Goal: Transaction & Acquisition: Purchase product/service

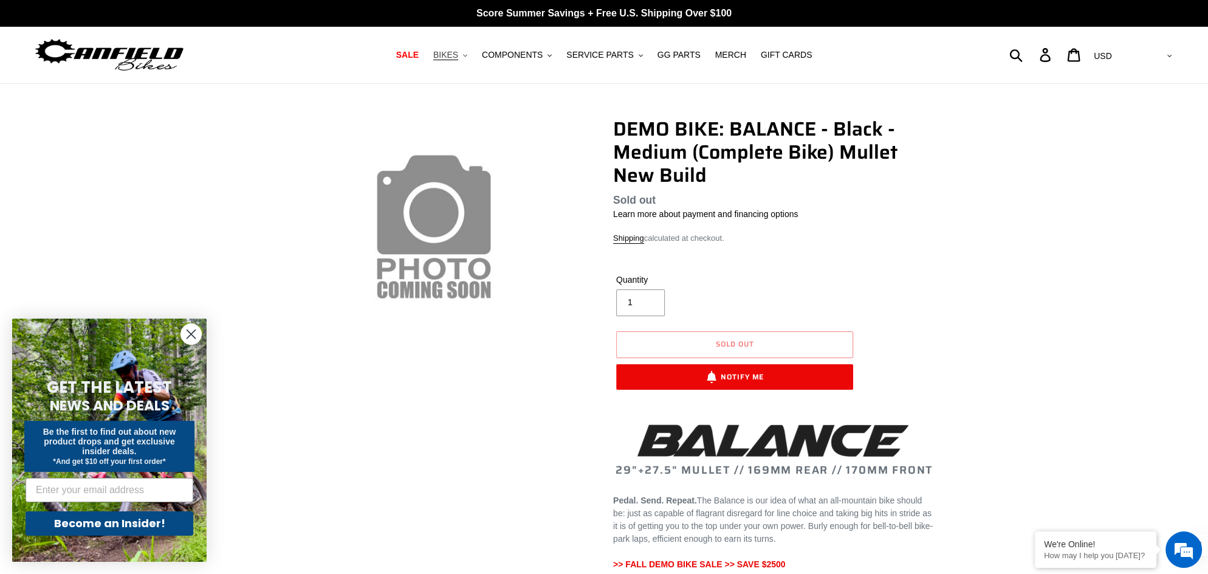
click at [450, 53] on span "BIKES" at bounding box center [445, 55] width 25 height 10
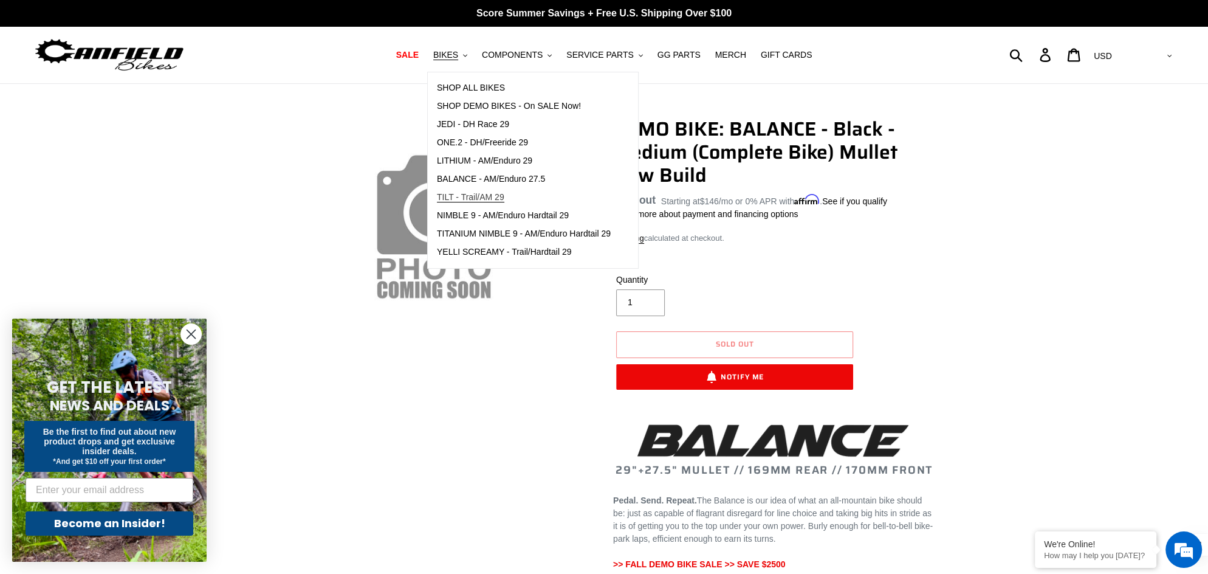
click at [478, 195] on span "TILT - Trail/AM 29" at bounding box center [470, 197] width 67 height 10
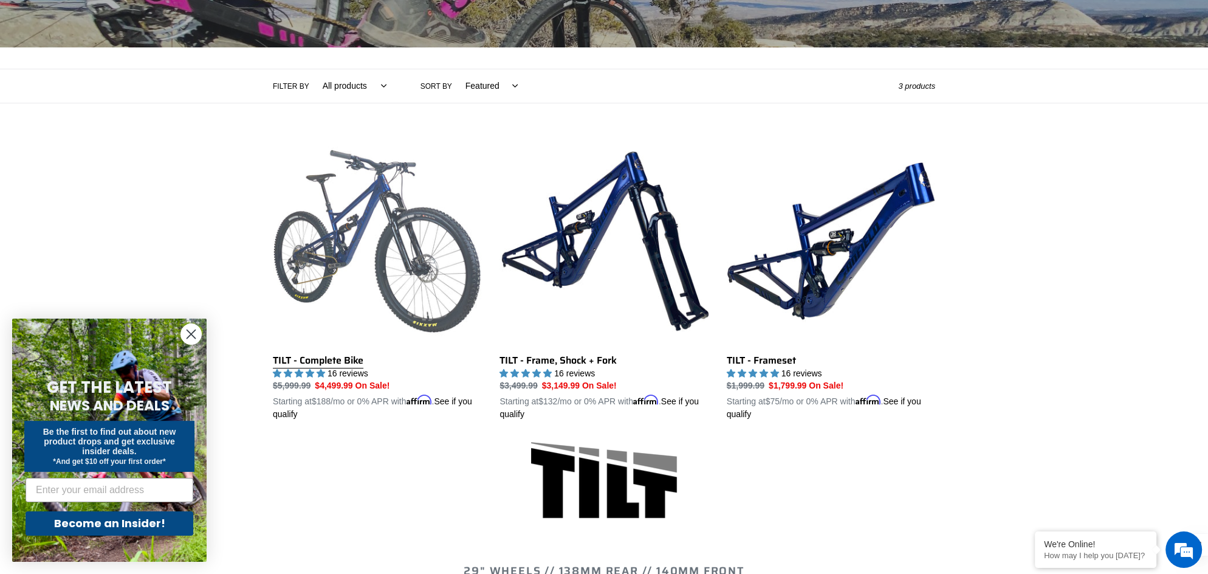
scroll to position [230, 0]
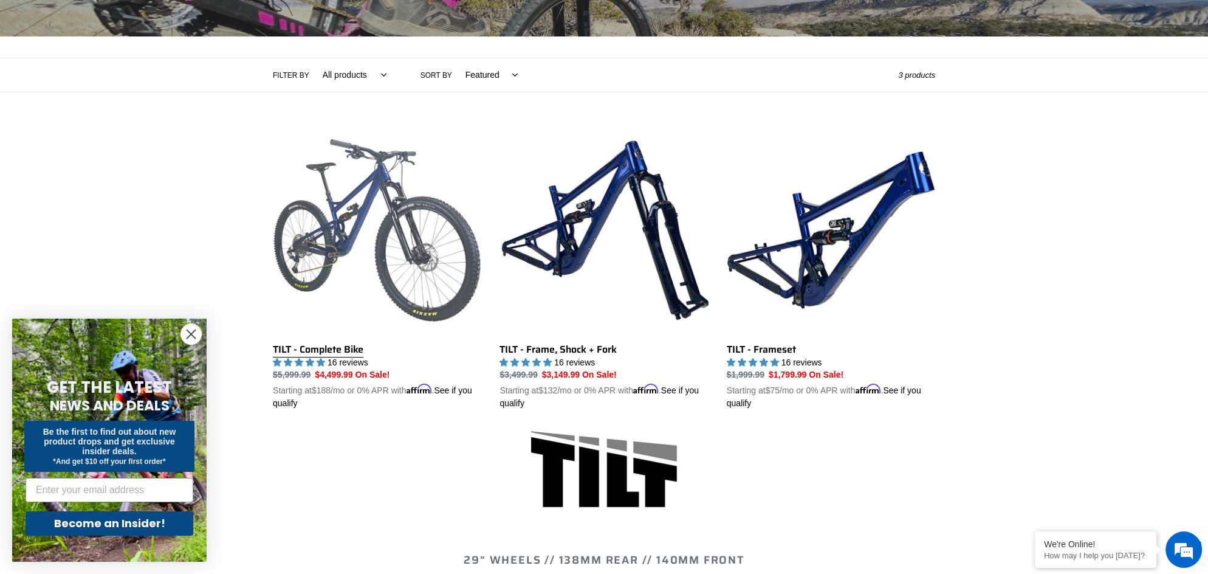
click at [330, 203] on link "TILT - Complete Bike" at bounding box center [377, 268] width 208 height 284
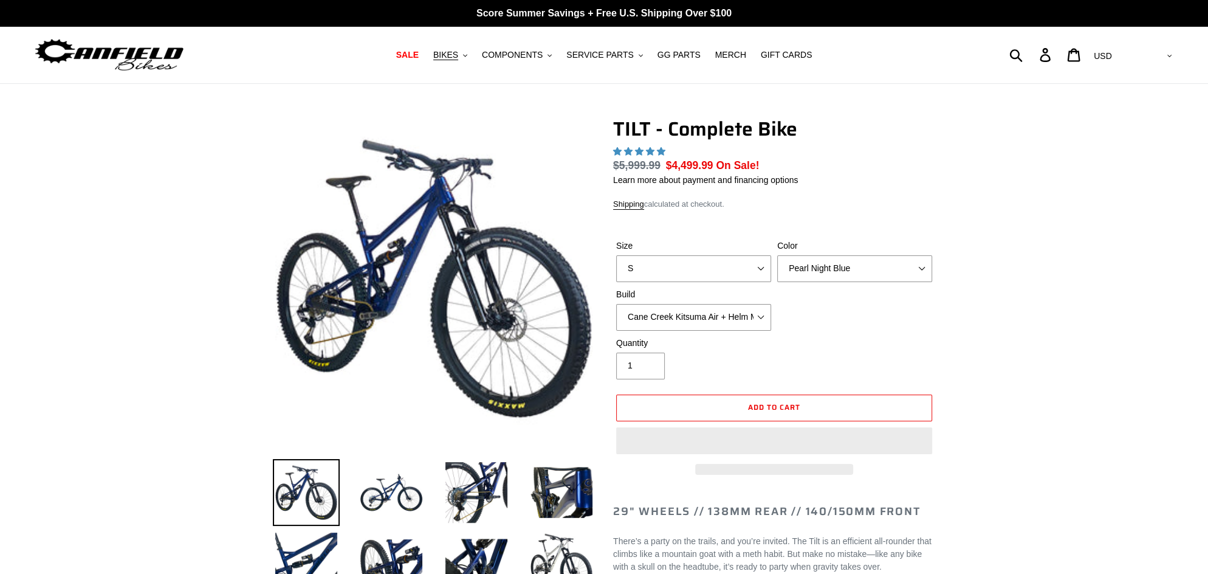
select select "highest-rating"
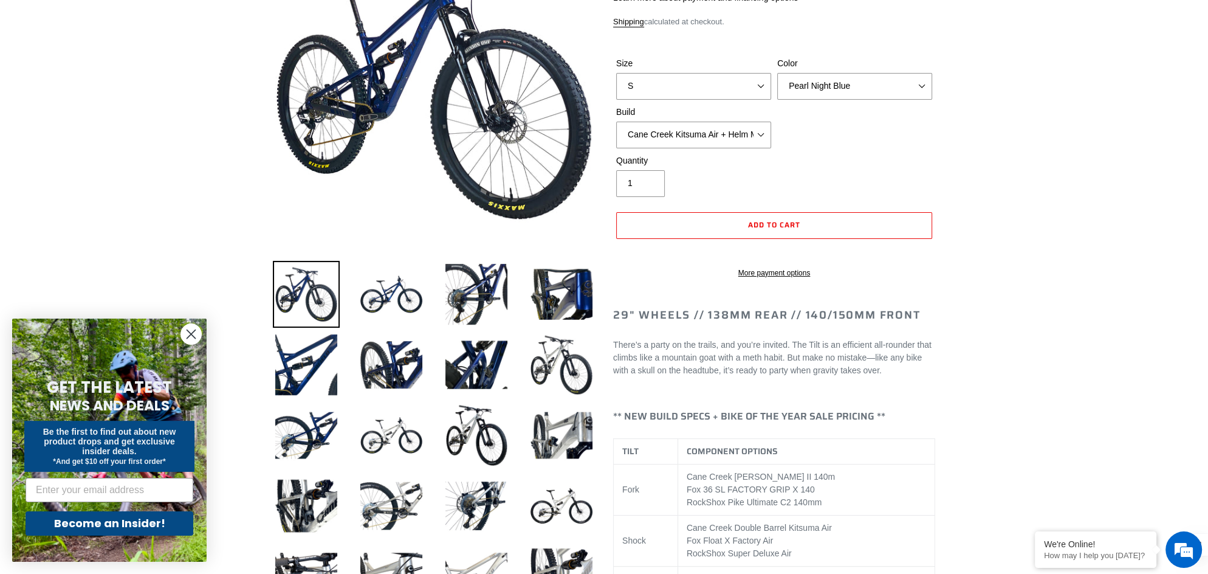
scroll to position [196, 0]
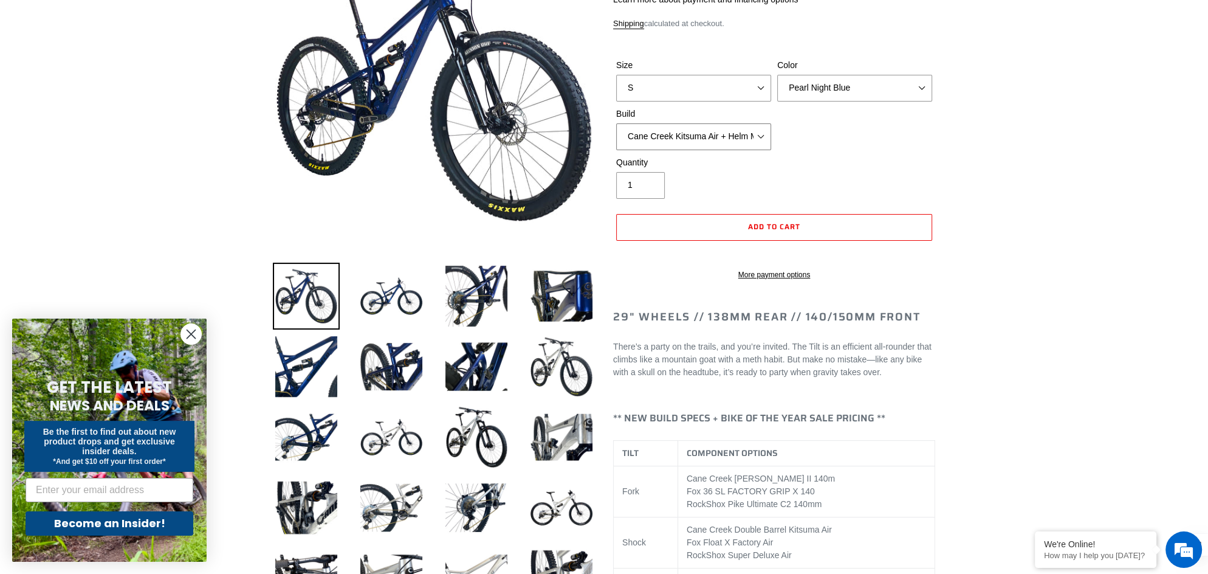
click at [741, 134] on select "Cane Creek Kitsuma Air + Helm MKII 140 + SRAM GX Cane Creek Kitsuma Air + Helm …" at bounding box center [693, 136] width 155 height 27
click at [743, 137] on select "Cane Creek Kitsuma Air + Helm MKII 140 + SRAM GX Cane Creek Kitsuma Air + Helm …" at bounding box center [693, 136] width 155 height 27
select select "Fox Float X + 36 SL Factory Grip X 140 + SRAM XO"
click at [616, 123] on select "Cane Creek Kitsuma Air + Helm MKII 140 + SRAM GX Cane Creek Kitsuma Air + Helm …" at bounding box center [693, 136] width 155 height 27
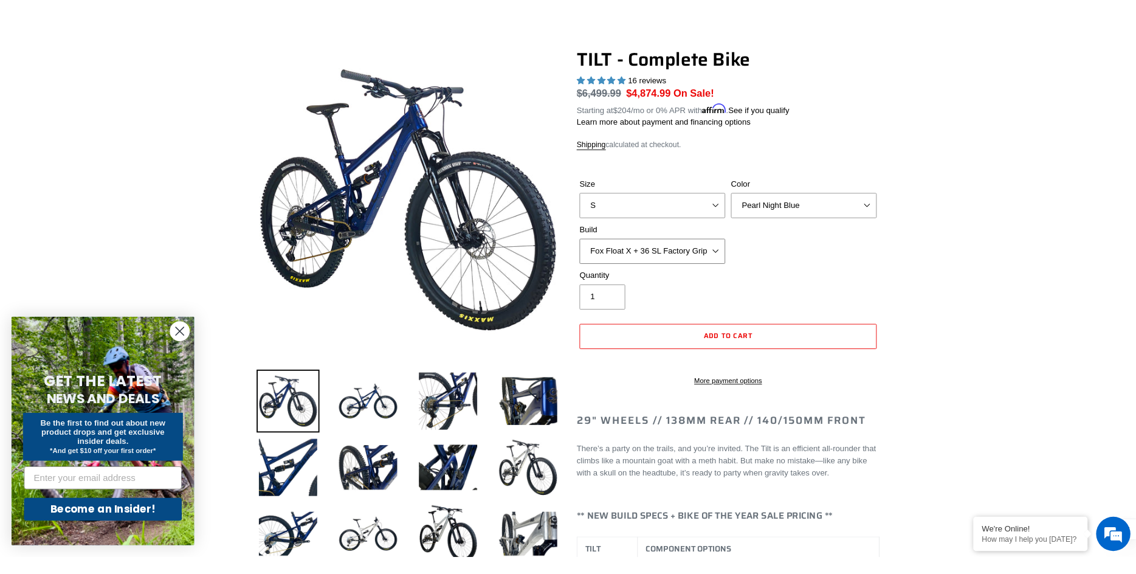
scroll to position [82, 0]
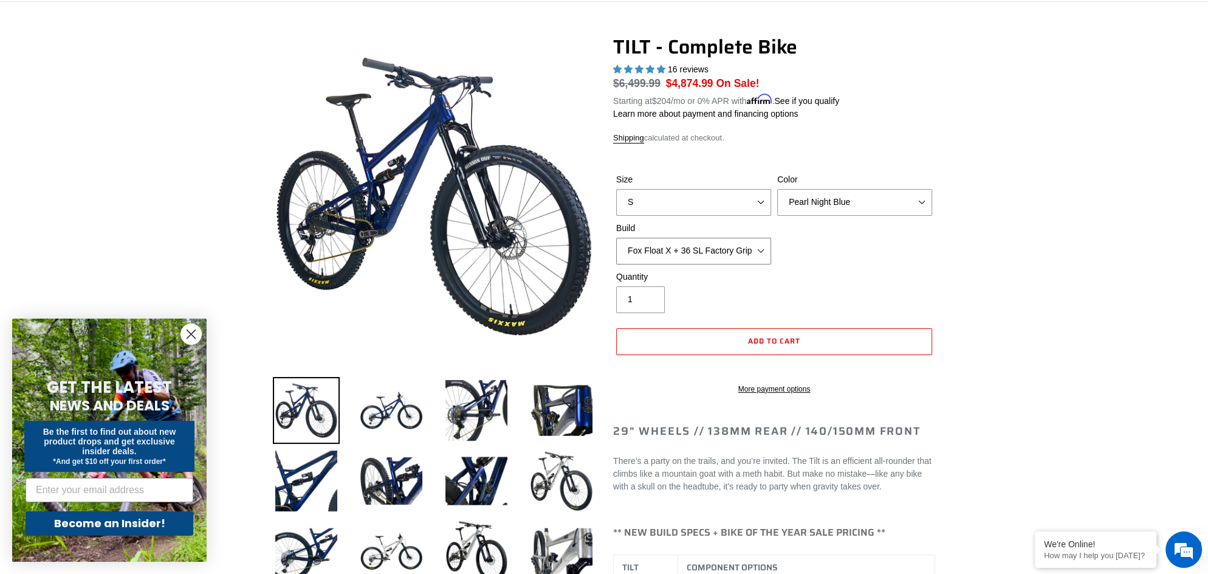
click at [715, 251] on select "Cane Creek Kitsuma Air + Helm MKII 140 + SRAM GX Cane Creek Kitsuma Air + Helm …" at bounding box center [693, 251] width 155 height 27
drag, startPoint x: 667, startPoint y: 82, endPoint x: 712, endPoint y: 84, distance: 45.0
click at [712, 84] on span "$4,874.99" at bounding box center [689, 83] width 47 height 12
click at [857, 203] on select "Pearl Night Blue Stealth Silver Raw" at bounding box center [854, 202] width 155 height 27
select select "Raw"
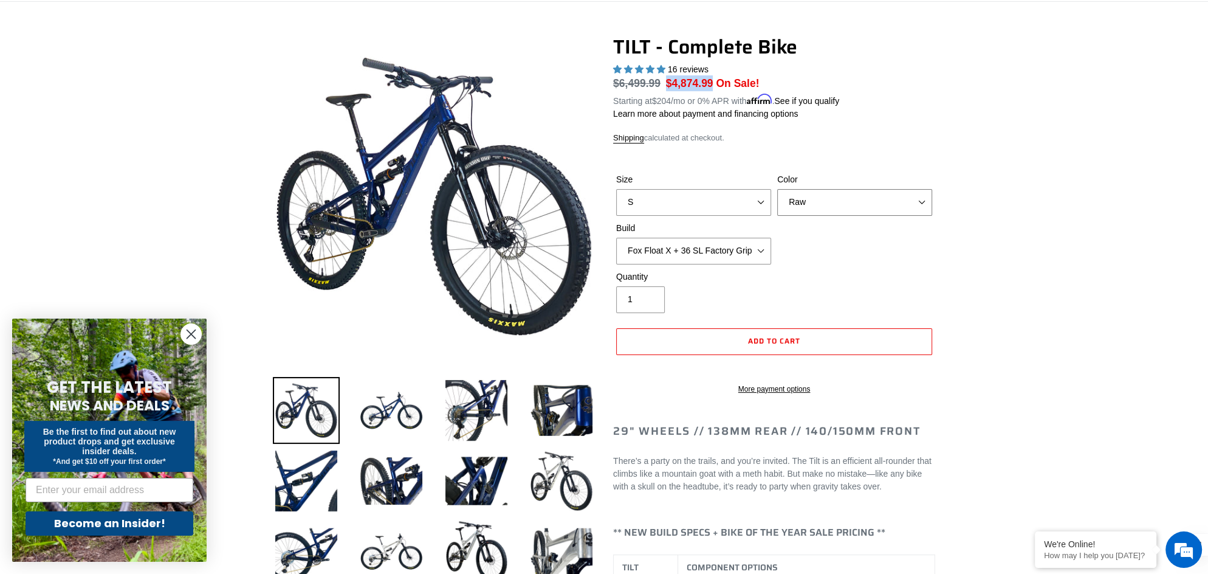
click at [777, 189] on select "Pearl Night Blue Stealth Silver Raw" at bounding box center [854, 202] width 155 height 27
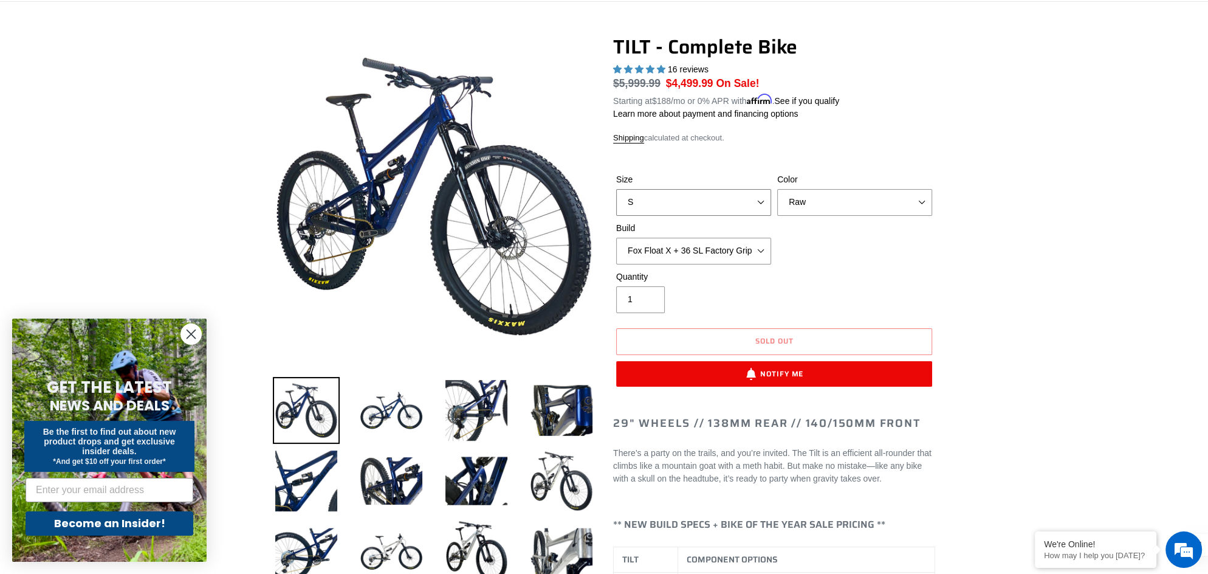
click at [731, 197] on select "S M L" at bounding box center [693, 202] width 155 height 27
click at [616, 189] on select "S M L" at bounding box center [693, 202] width 155 height 27
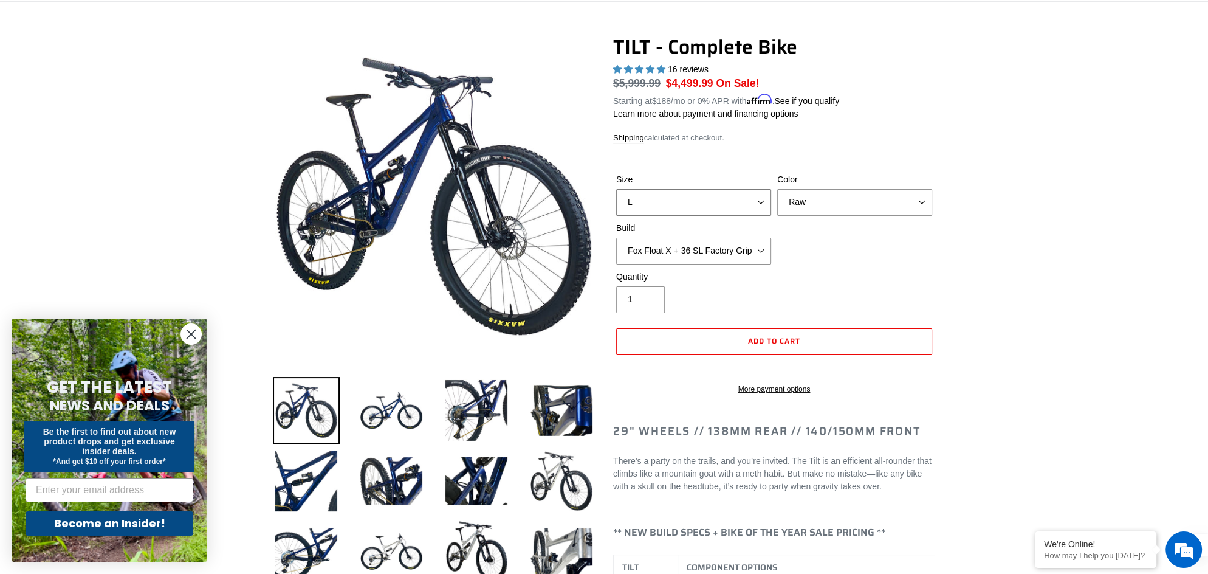
click at [729, 203] on select "S M L" at bounding box center [693, 202] width 155 height 27
select select "S"
click at [616, 189] on select "S M L" at bounding box center [693, 202] width 155 height 27
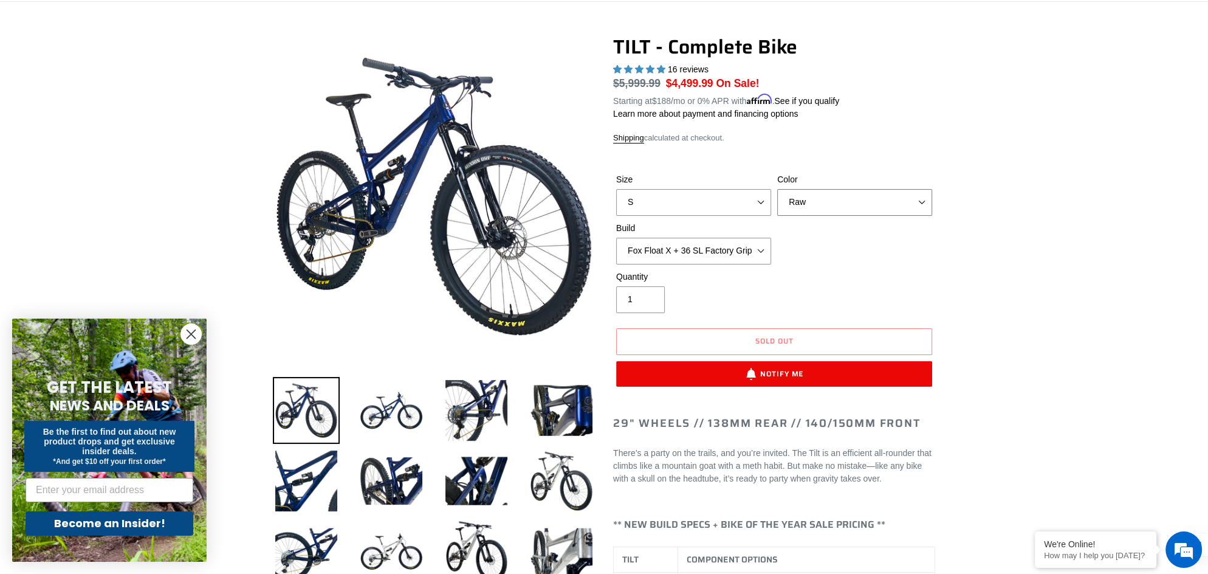
click at [878, 205] on select "Pearl Night Blue Stealth Silver Raw" at bounding box center [854, 202] width 155 height 27
select select "Pearl Night Blue"
click at [777, 189] on select "Pearl Night Blue Stealth Silver Raw" at bounding box center [854, 202] width 155 height 27
